Goal: Information Seeking & Learning: Learn about a topic

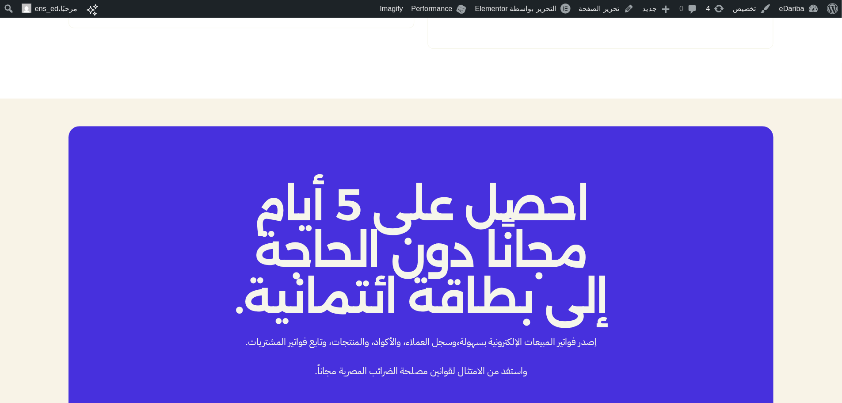
scroll to position [1568, 0]
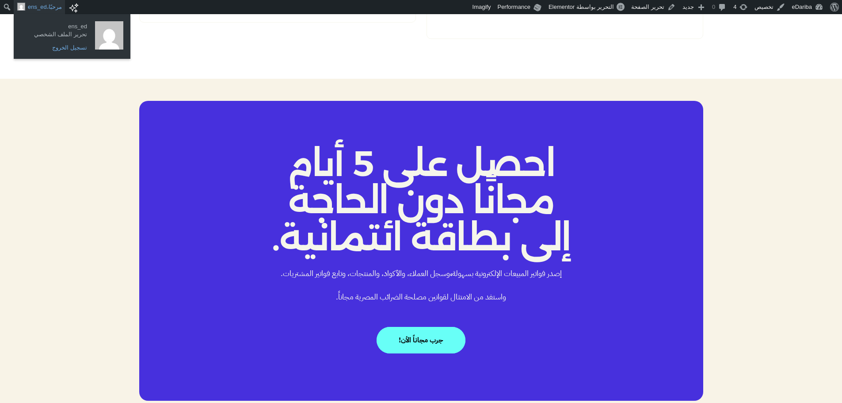
click at [63, 52] on link "تسجيل الخروج" at bounding box center [56, 47] width 71 height 11
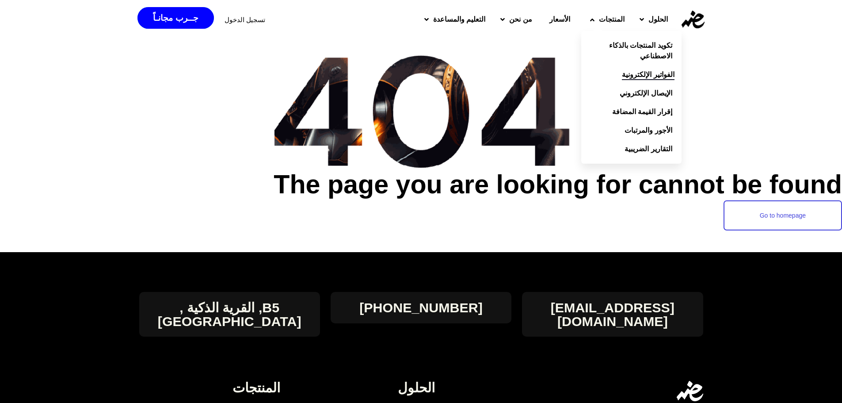
click at [631, 71] on span "الفواتير الإلكترونية" at bounding box center [648, 74] width 52 height 11
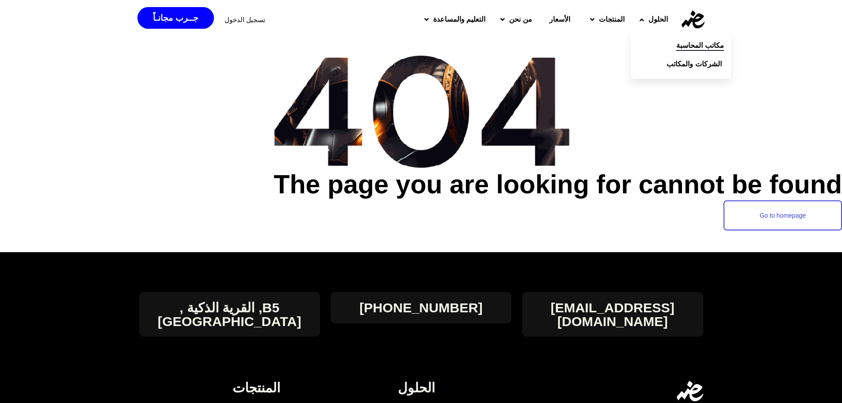
click at [692, 50] on span "مكاتب المحاسبة" at bounding box center [699, 45] width 47 height 11
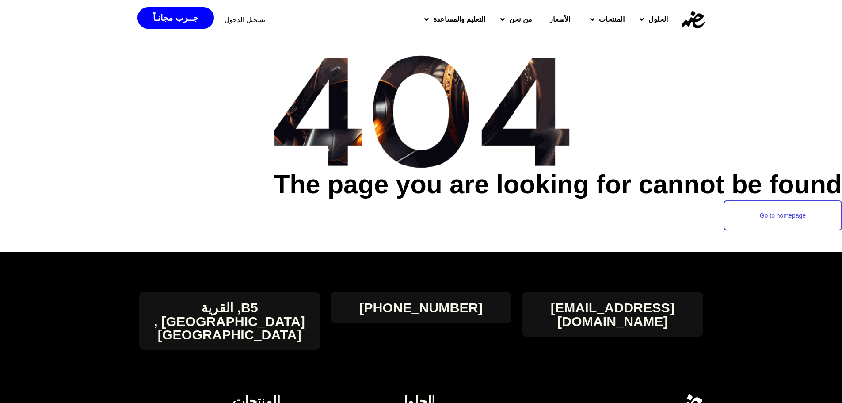
click at [550, 15] on span "الأسعار" at bounding box center [560, 19] width 21 height 11
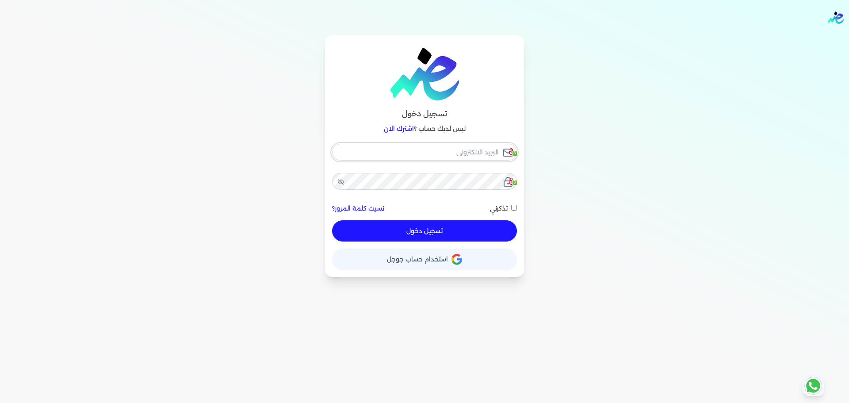
checkbox input "false"
type input "[EMAIL_ADDRESS][DOMAIN_NAME]"
checkbox input "false"
click at [188, 173] on div "تسجيل دخول ليس لديك حساب ؟ اشترك الان ensoulify2021@gmail.com 3 3 نسيت كلمة الم…" at bounding box center [424, 155] width 679 height 241
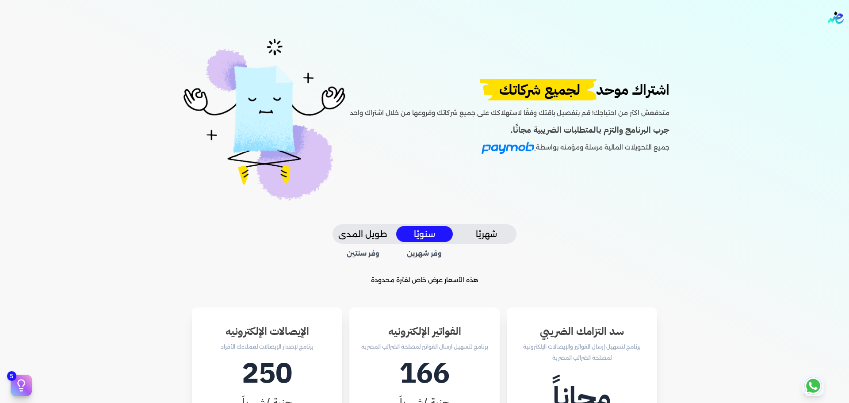
click at [534, 84] on span "لجميع شركاتك" at bounding box center [539, 89] width 130 height 21
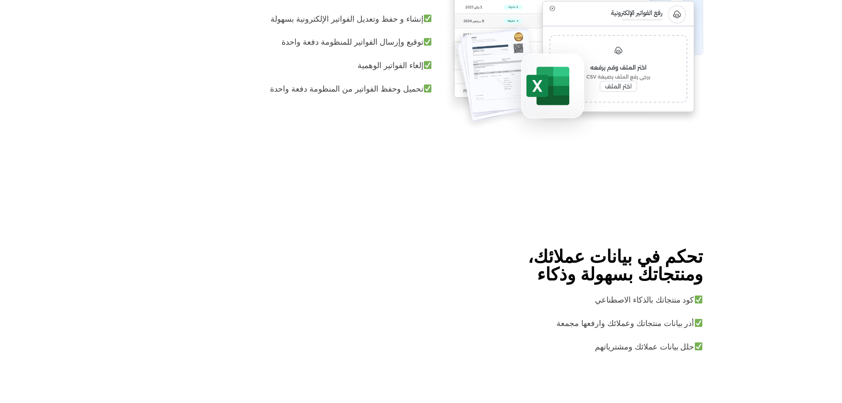
scroll to position [1547, 0]
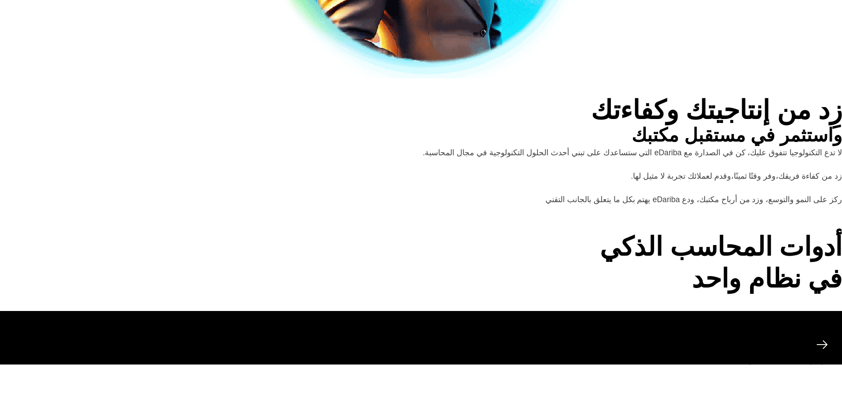
scroll to position [727, 0]
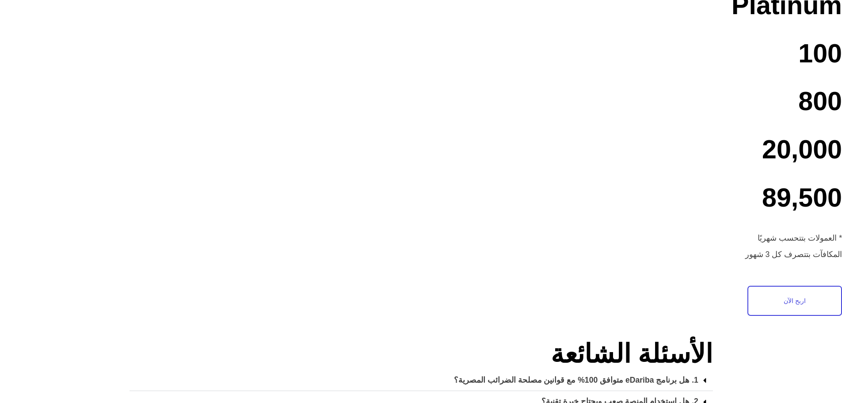
scroll to position [3510, 0]
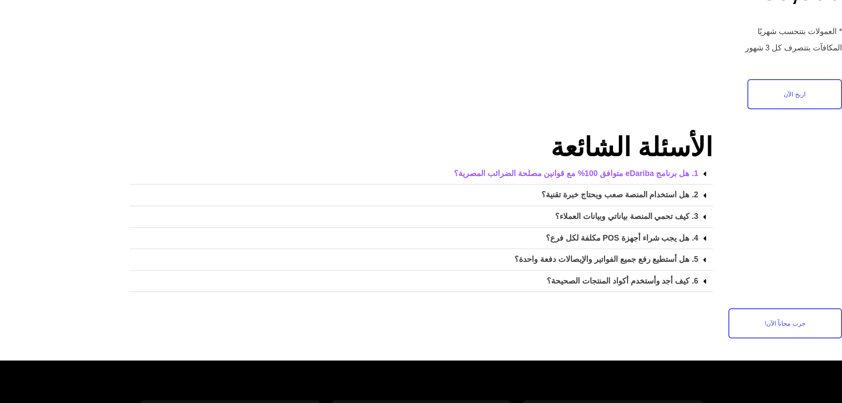
click at [665, 171] on link "1. هل برنامج eDariba متوافق 100% مع قوانين مصلحة الضرائب المصرية؟" at bounding box center [576, 174] width 244 height 8
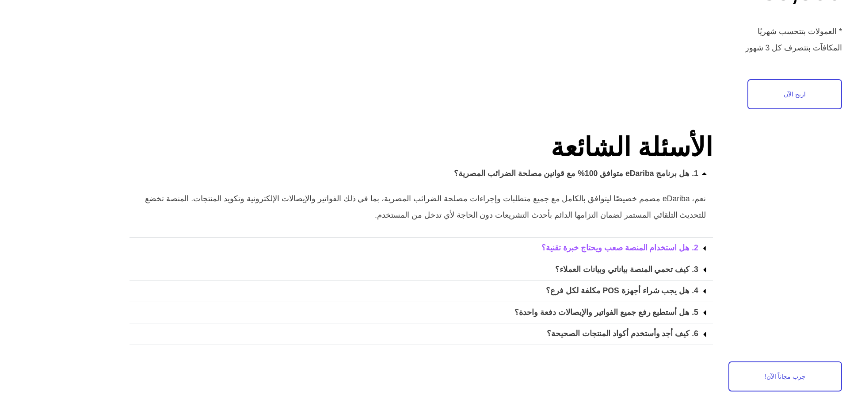
click at [678, 244] on link "2. هل استخدام المنصة صعب ويحتاج خبرة تقنية؟" at bounding box center [620, 248] width 157 height 8
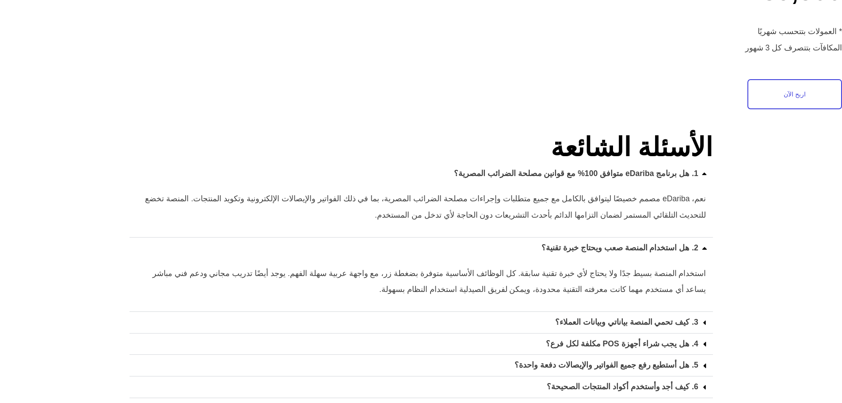
click at [675, 333] on div "4. هل يجب شراء أجهزة POS مكلفة لكل فرع؟" at bounding box center [422, 344] width 584 height 22
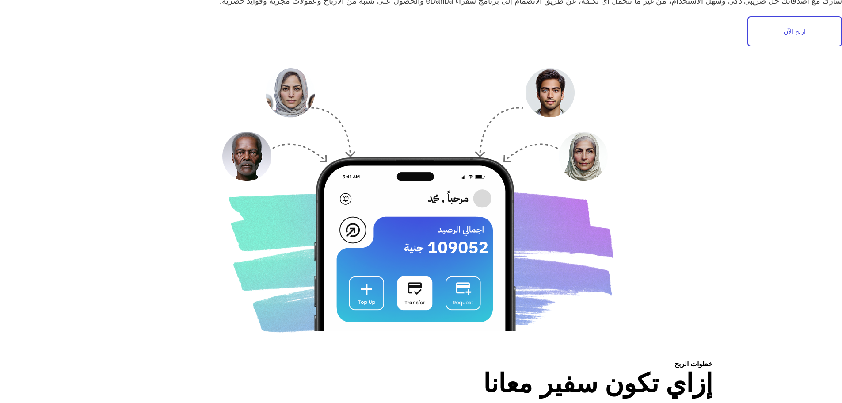
scroll to position [0, 0]
